Goal: Information Seeking & Learning: Learn about a topic

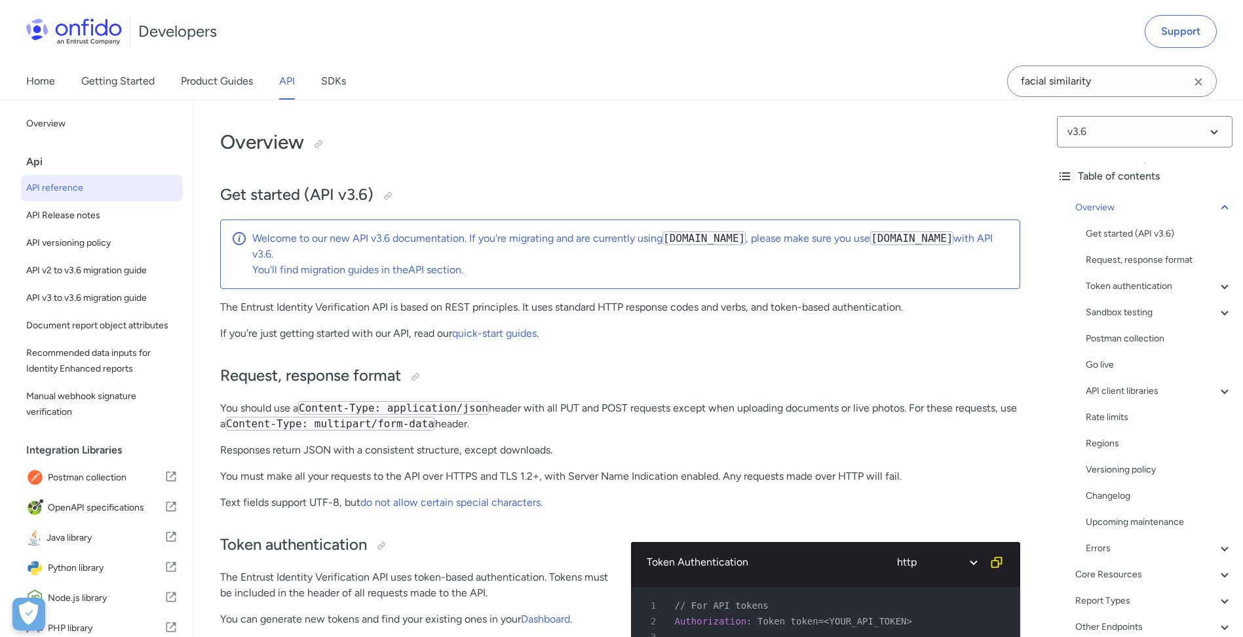
click at [1199, 86] on icon "Clear search field button" at bounding box center [1198, 82] width 16 height 16
click at [1185, 84] on input "Onfido search input field" at bounding box center [1112, 81] width 210 height 31
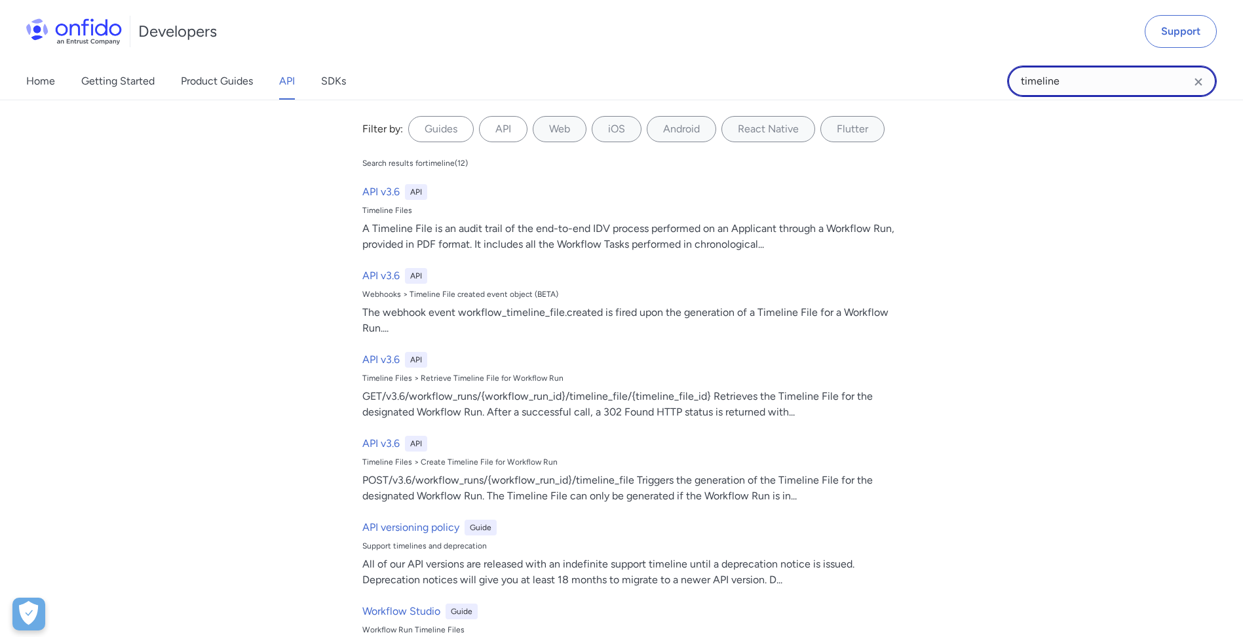
type input "timeline"
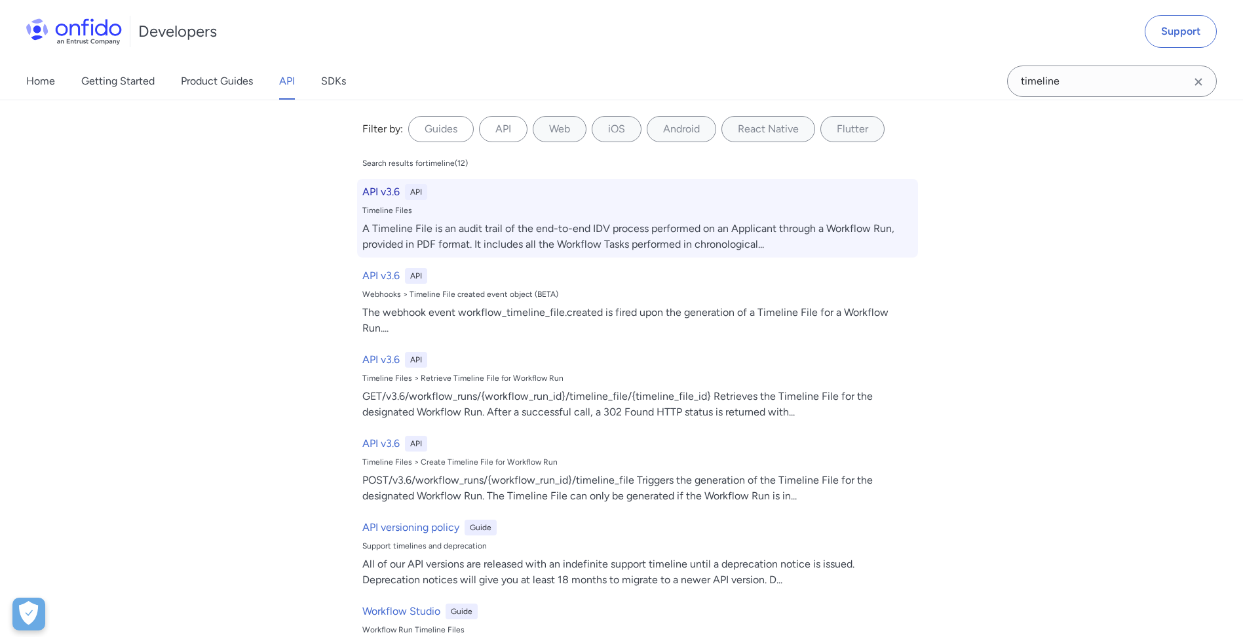
click at [517, 226] on div "A Timeline File is an audit trail of the end-to-end IDV process performed on an…" at bounding box center [637, 236] width 550 height 31
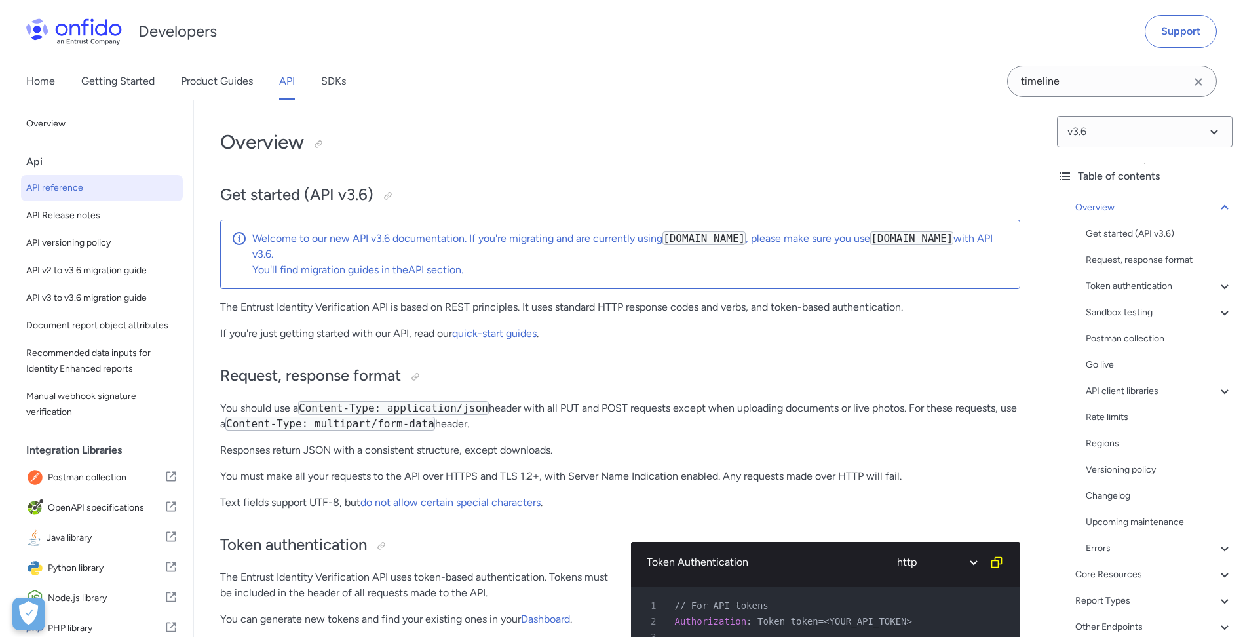
click at [1200, 80] on icon "Clear search field button" at bounding box center [1197, 81] width 7 height 7
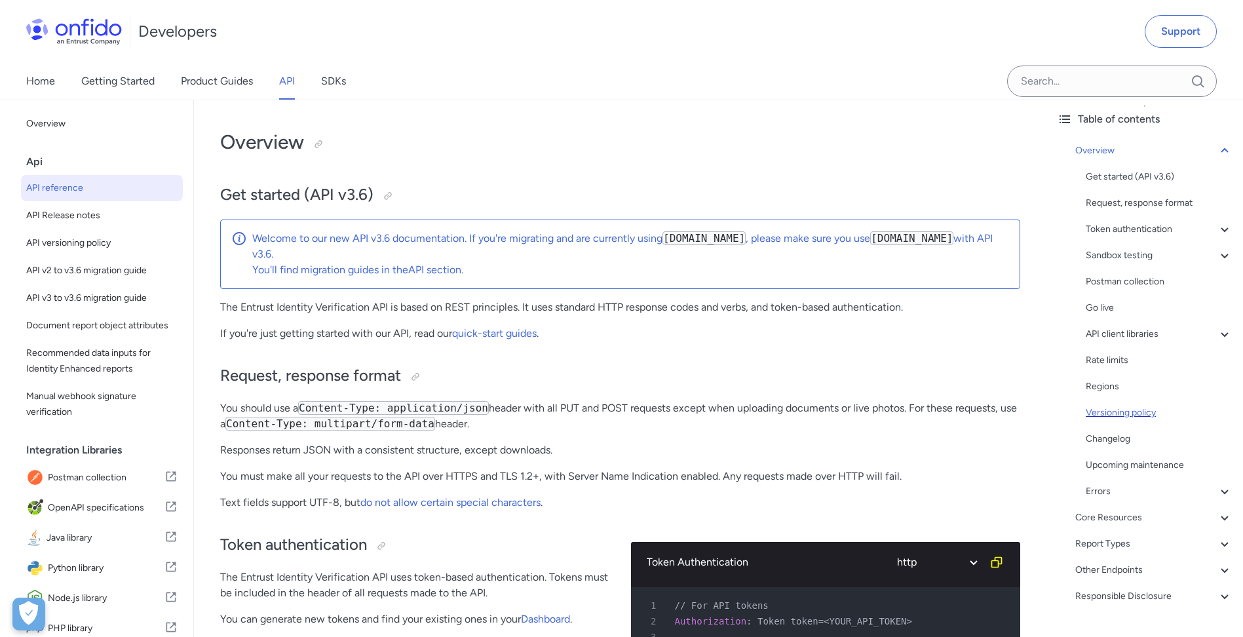
scroll to position [86, 0]
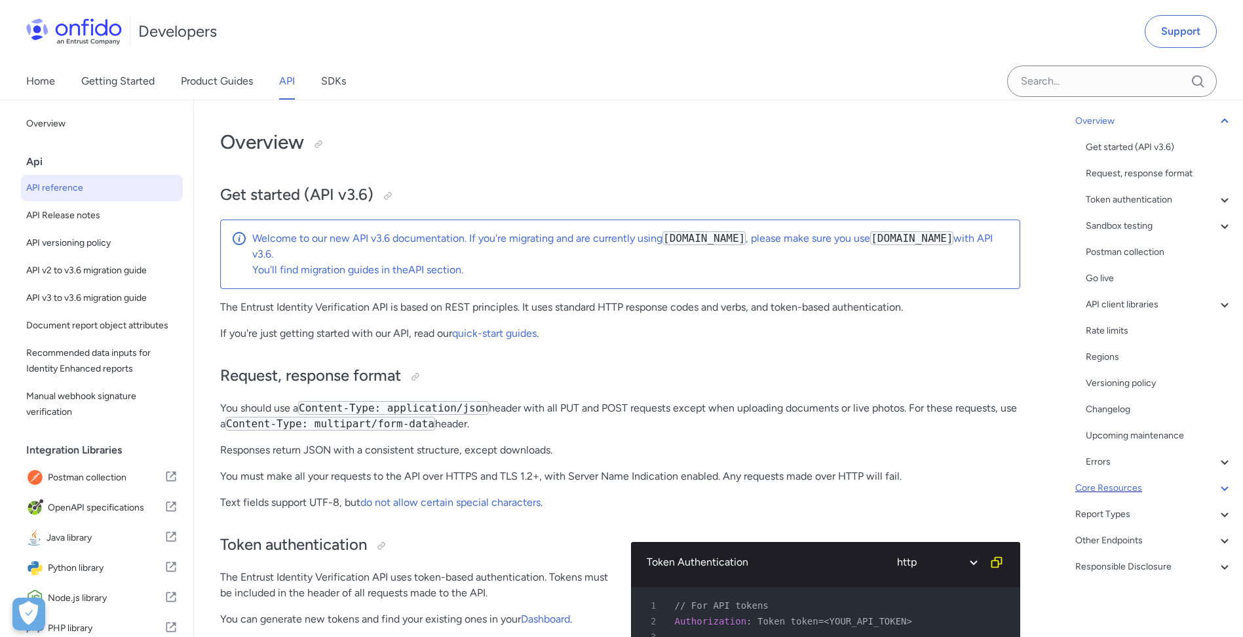
click at [1118, 493] on div "Core Resources" at bounding box center [1153, 488] width 157 height 16
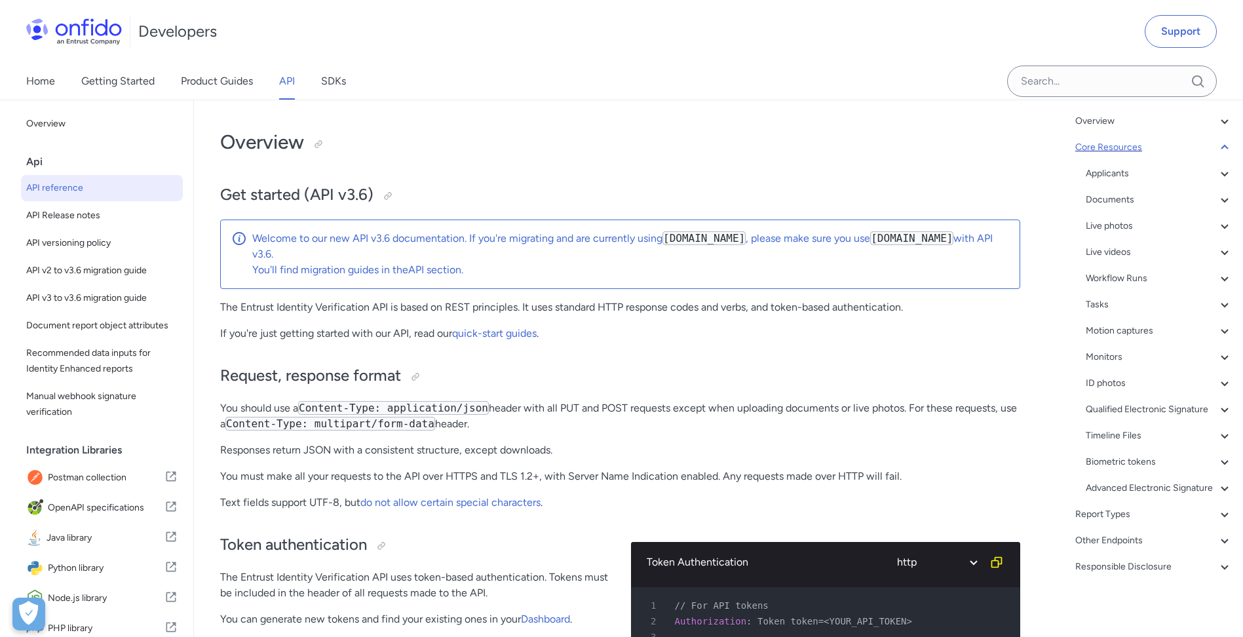
scroll to position [12994, 0]
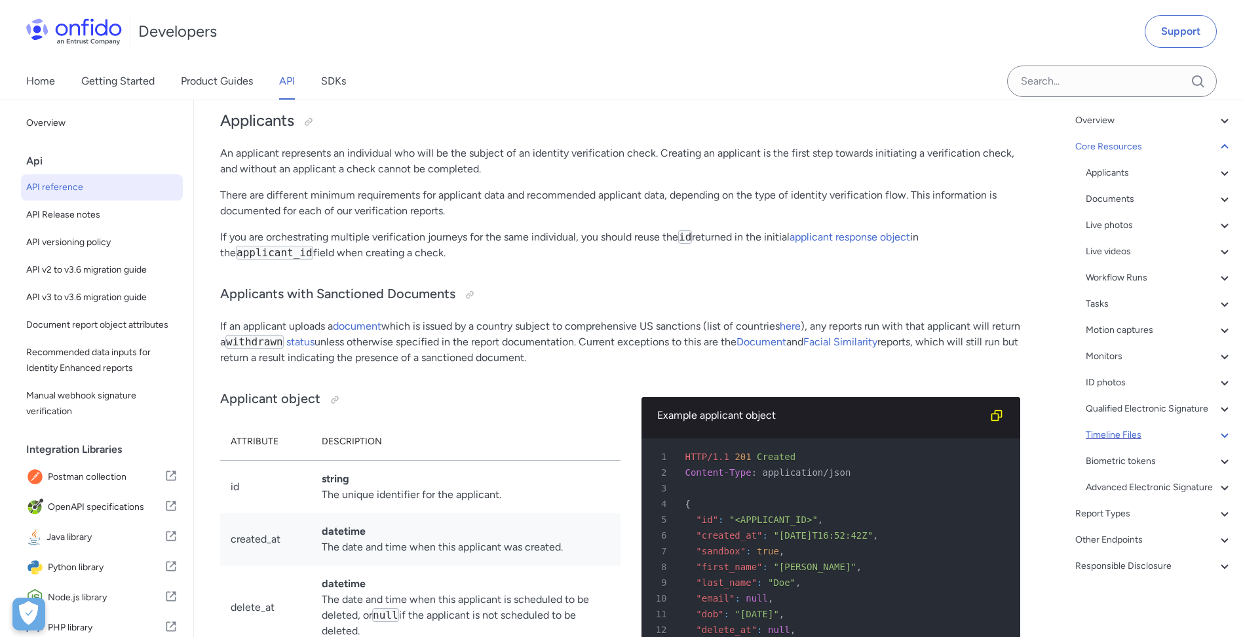
click at [1139, 443] on div "Timeline Files" at bounding box center [1159, 435] width 147 height 16
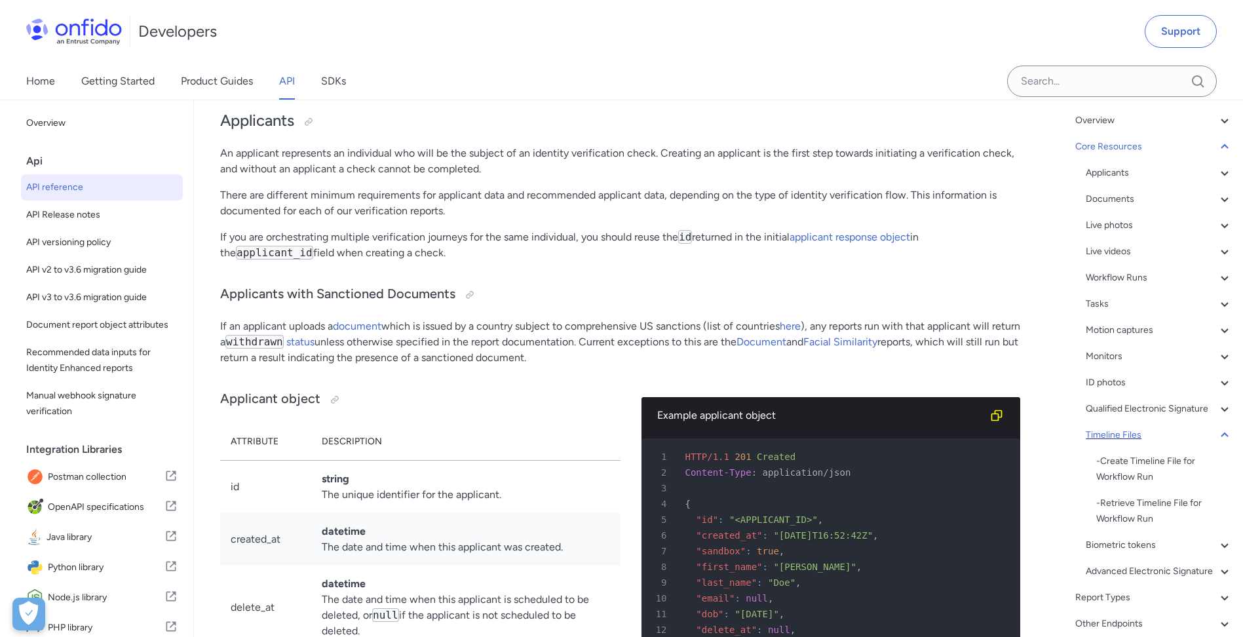
scroll to position [44449, 0]
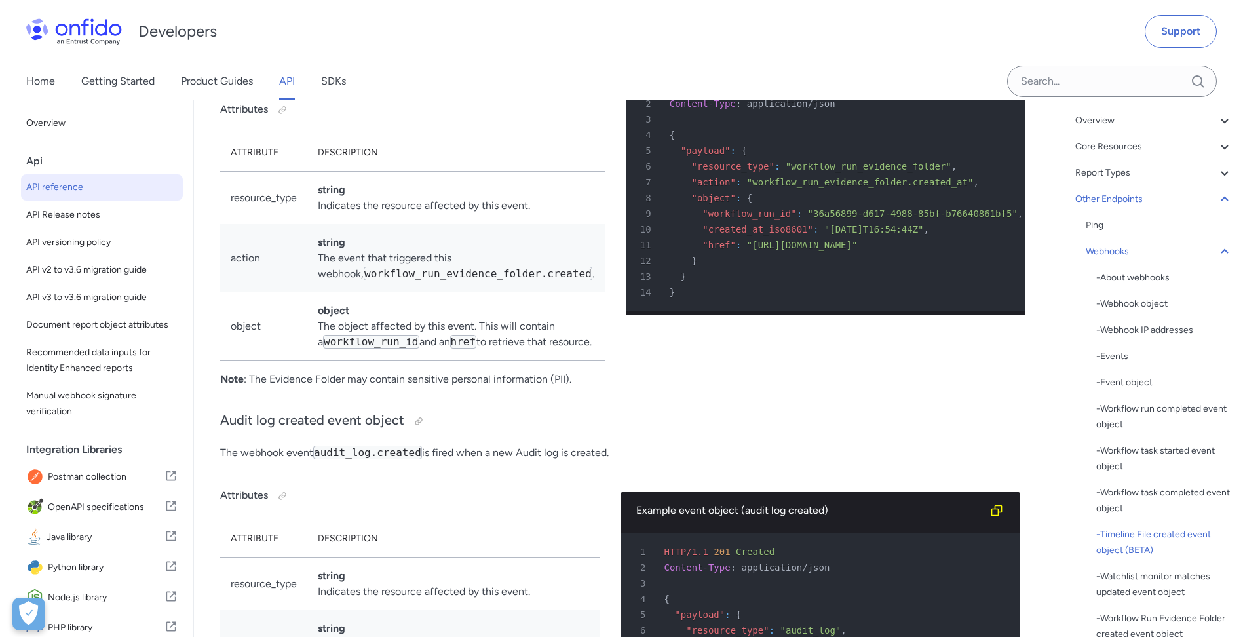
drag, startPoint x: 892, startPoint y: 282, endPoint x: 686, endPoint y: 288, distance: 205.8
drag, startPoint x: 686, startPoint y: 288, endPoint x: 858, endPoint y: 278, distance: 172.0
drag, startPoint x: 909, startPoint y: 299, endPoint x: 636, endPoint y: 290, distance: 272.7
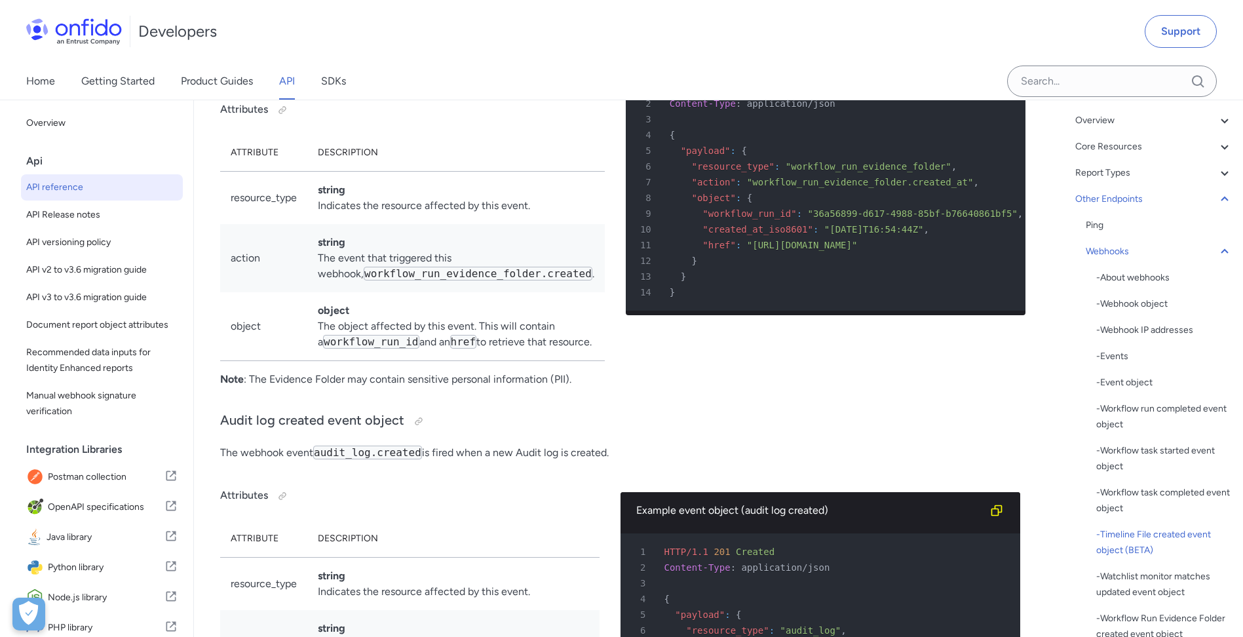
drag, startPoint x: 636, startPoint y: 290, endPoint x: 771, endPoint y: 287, distance: 135.0
copy pre ""resource_type" : "workflow_timeline_file" , 7 "action" : "workflow_timeline_fi…"
